Goal: Task Accomplishment & Management: Use online tool/utility

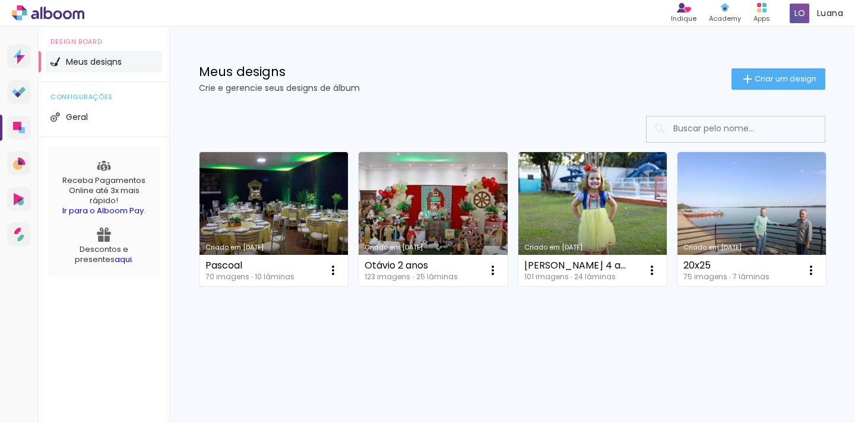
click at [304, 210] on link "Criado em [DATE]" at bounding box center [274, 219] width 149 height 134
